Goal: Obtain resource: Obtain resource

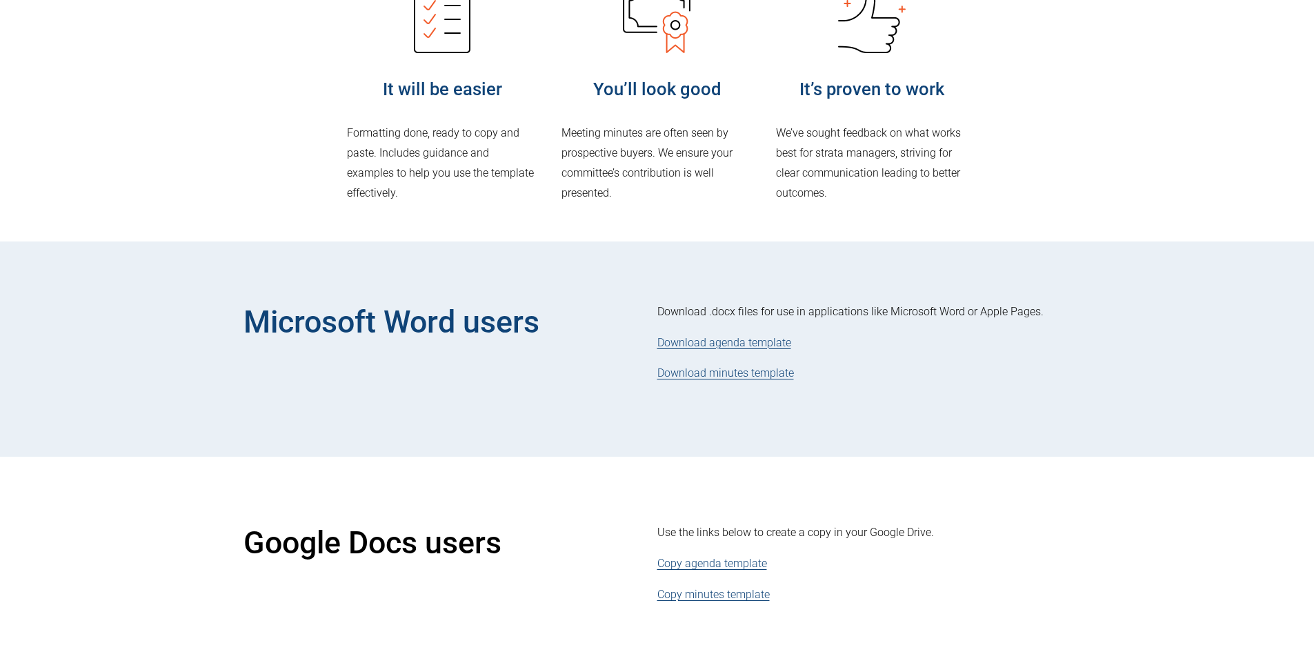
scroll to position [417, 0]
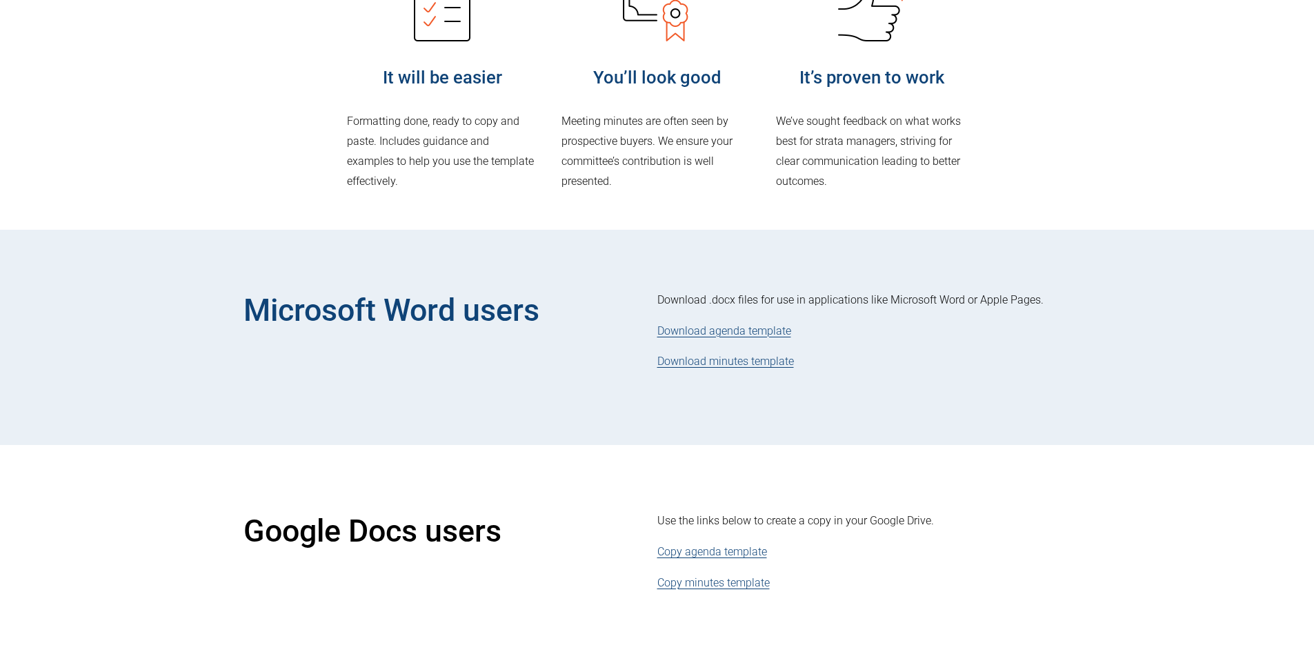
click at [752, 331] on link "Download agenda template" at bounding box center [724, 330] width 134 height 13
click at [744, 360] on link "Download minutes template" at bounding box center [725, 361] width 137 height 13
click at [710, 329] on link "Download agenda template" at bounding box center [724, 330] width 134 height 13
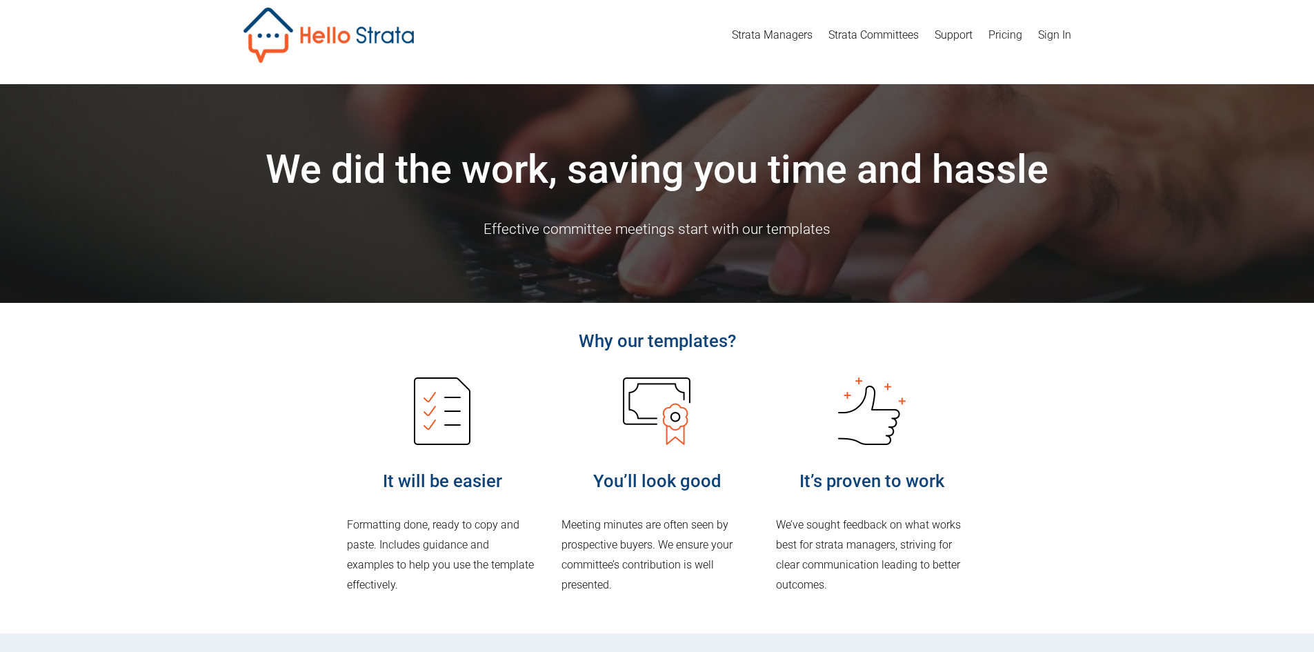
scroll to position [17, 0]
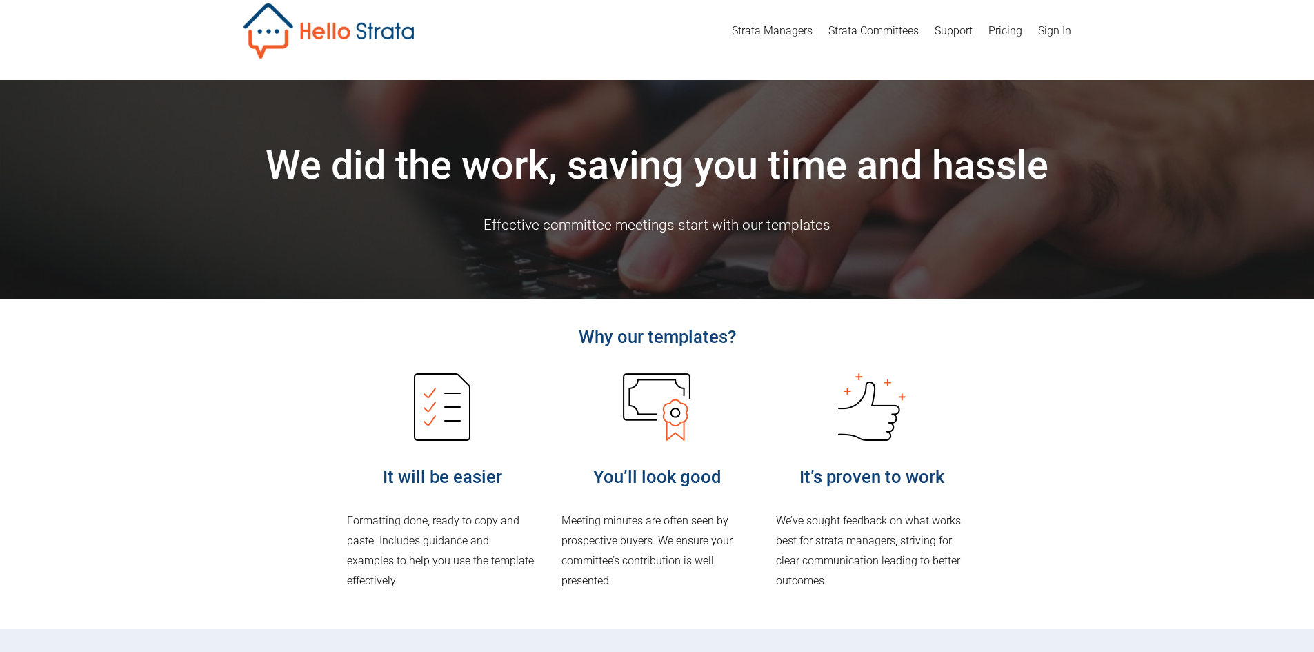
click at [794, 26] on link "Strata Managers" at bounding box center [772, 31] width 81 height 22
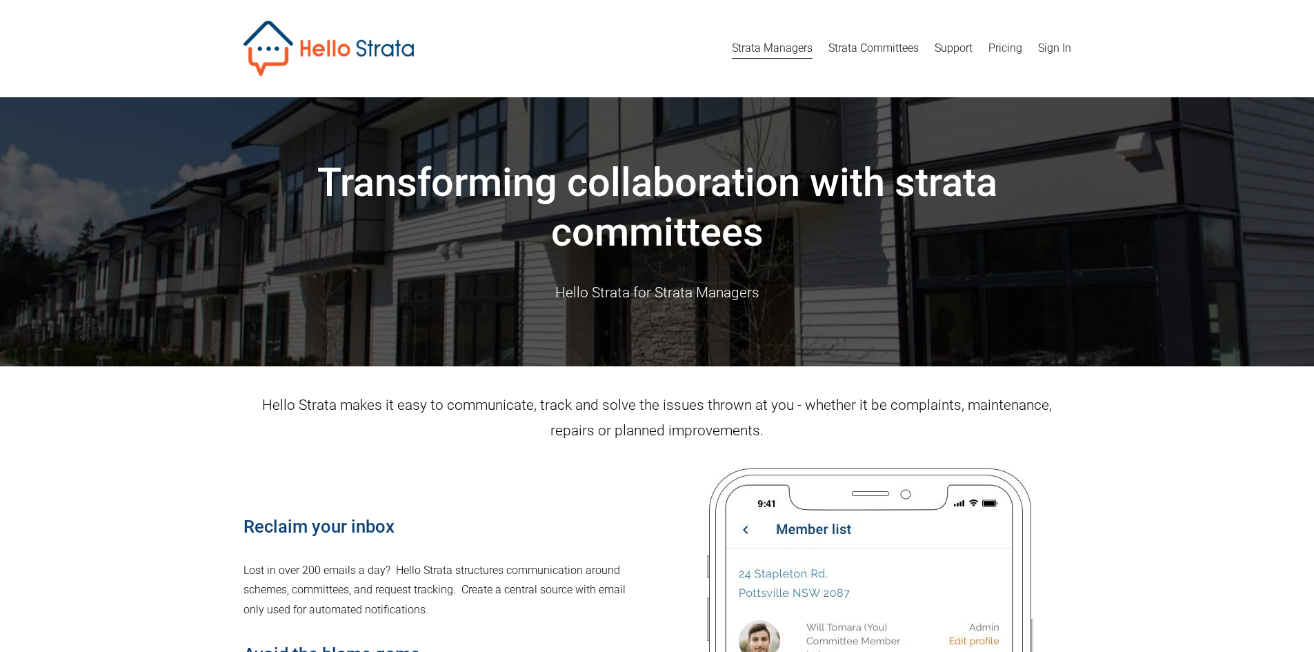
click at [858, 43] on link "Strata Committees" at bounding box center [873, 48] width 90 height 22
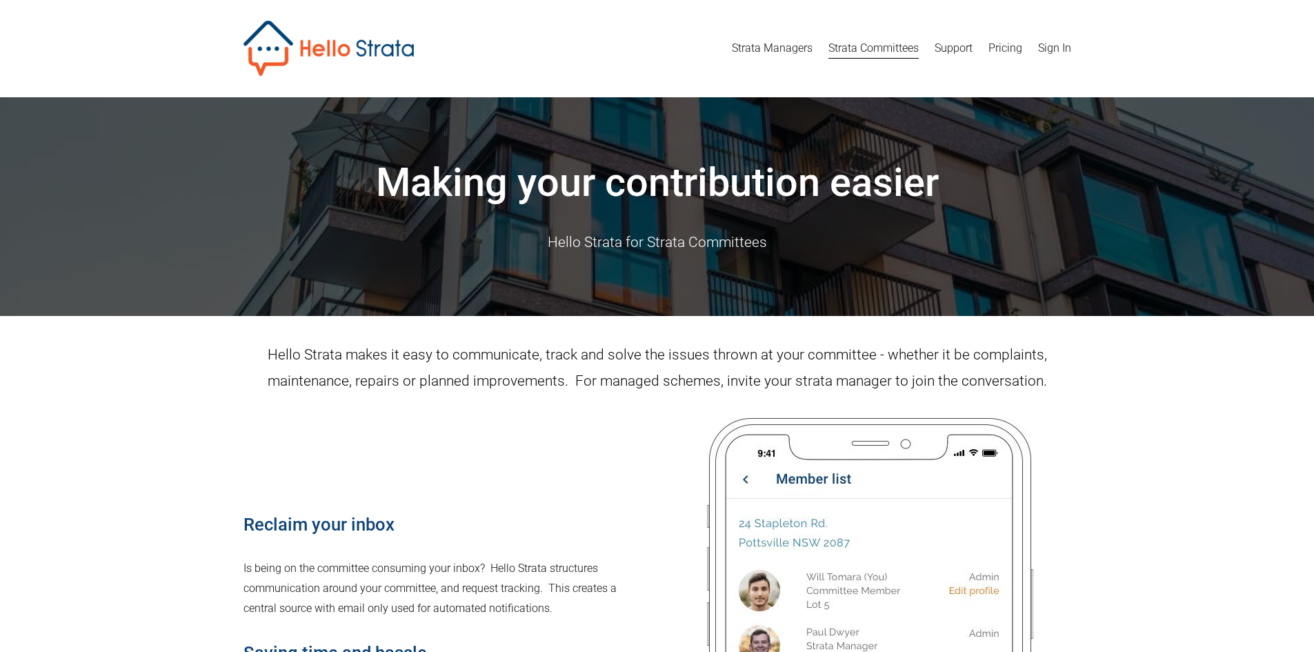
click at [957, 41] on link "Support" at bounding box center [954, 48] width 38 height 22
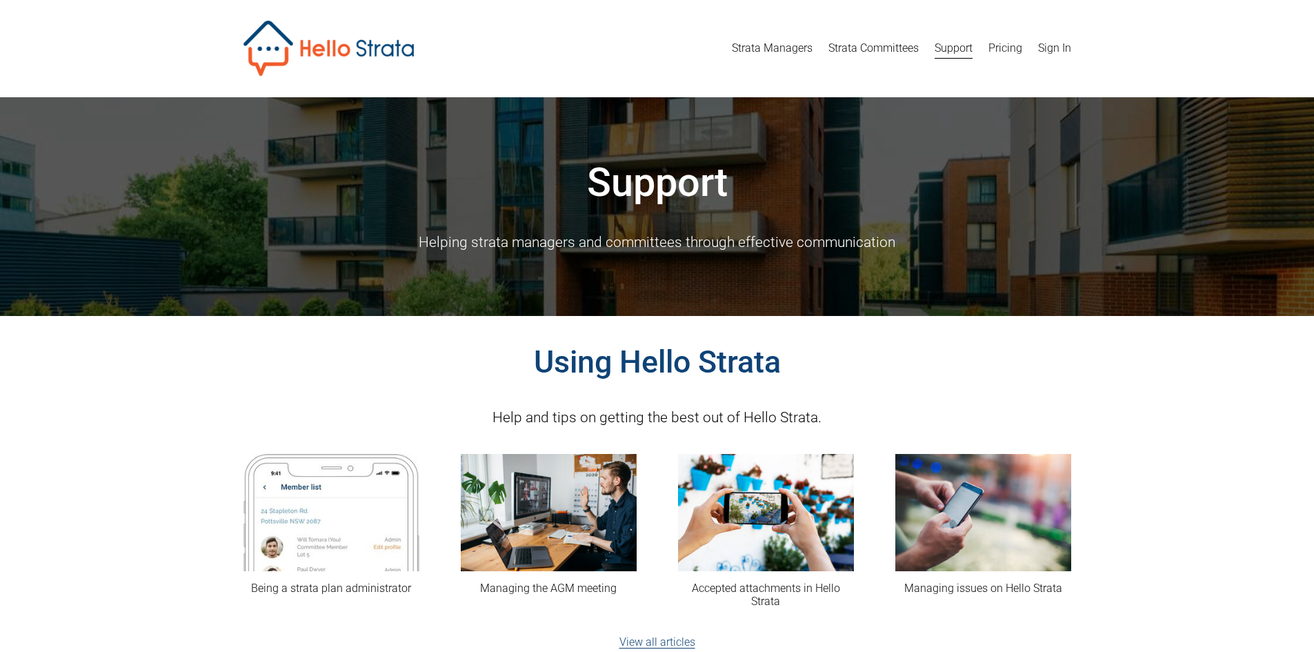
click at [1004, 48] on link "Pricing" at bounding box center [1005, 48] width 34 height 22
